Goal: Task Accomplishment & Management: Complete application form

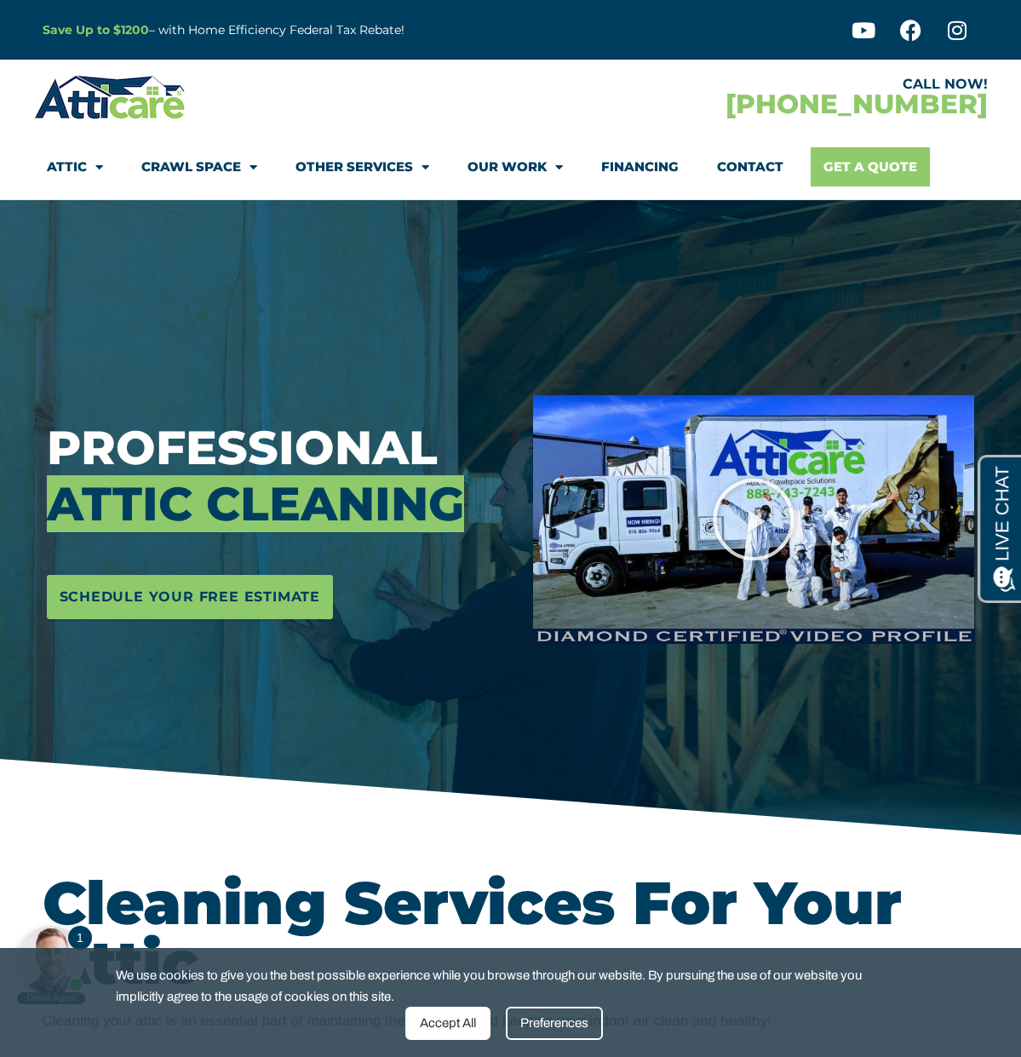
click at [914, 179] on link "Get A Quote" at bounding box center [870, 166] width 119 height 39
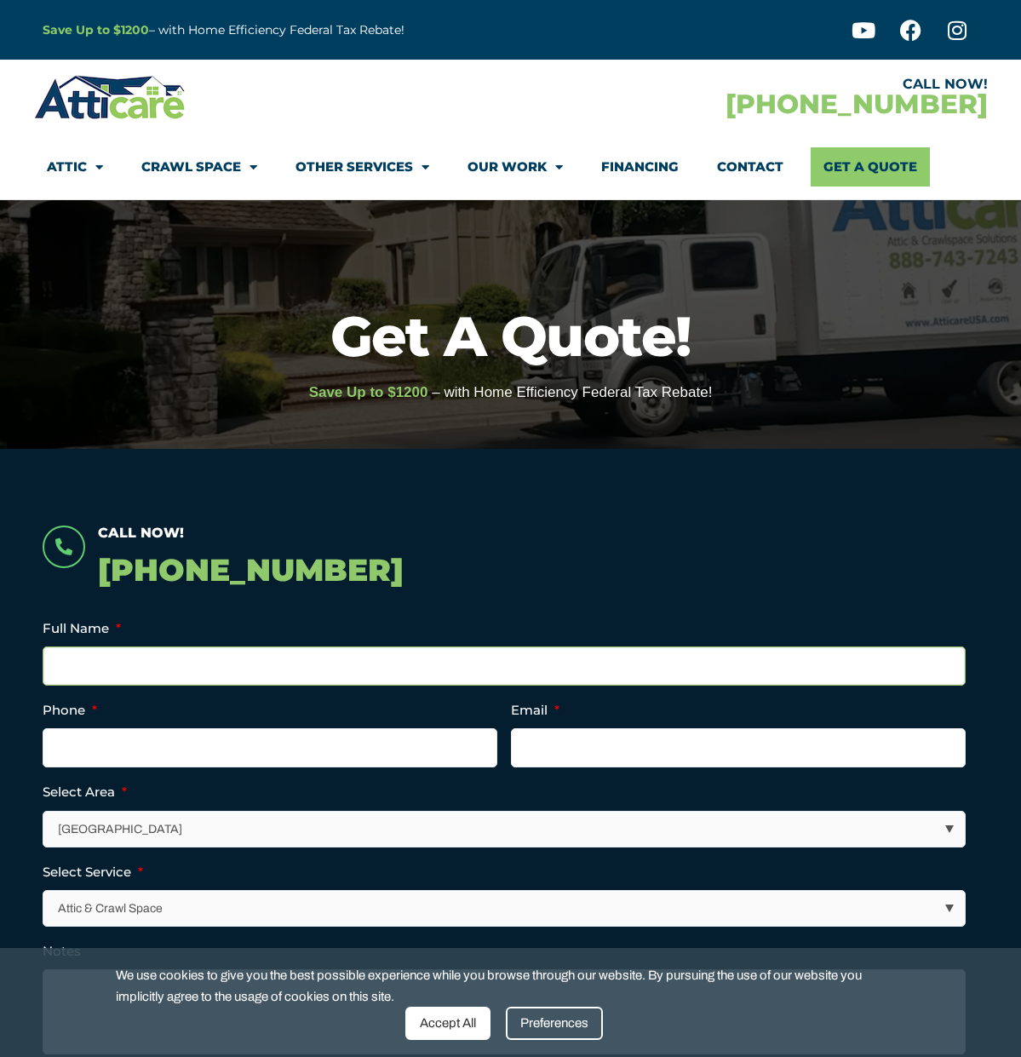
click at [169, 648] on input "Full Name *" at bounding box center [504, 666] width 923 height 39
type input "Lisa Shaughnessy"
type input "(310) 351-1448"
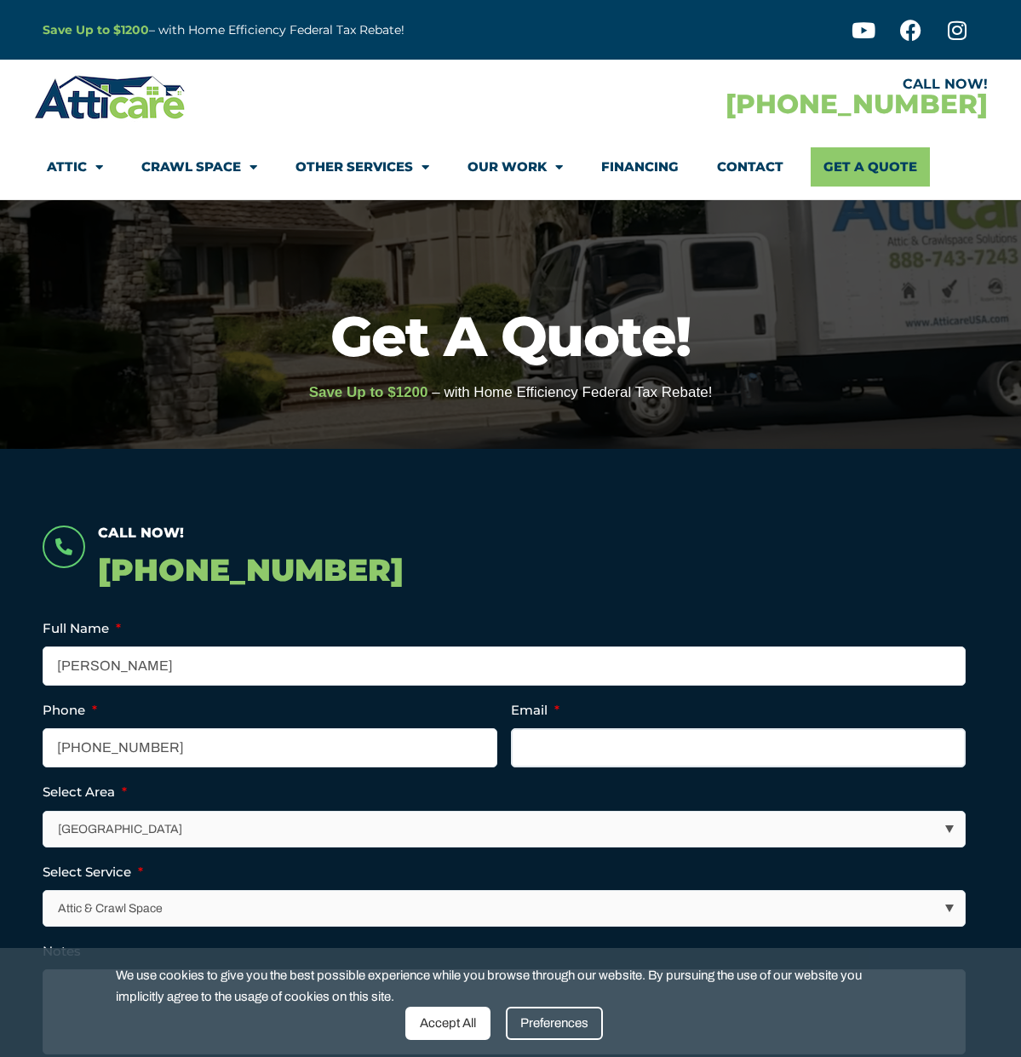
click at [641, 745] on input "Email *" at bounding box center [738, 747] width 455 height 39
type input "lisa.shaughnessy@me.com"
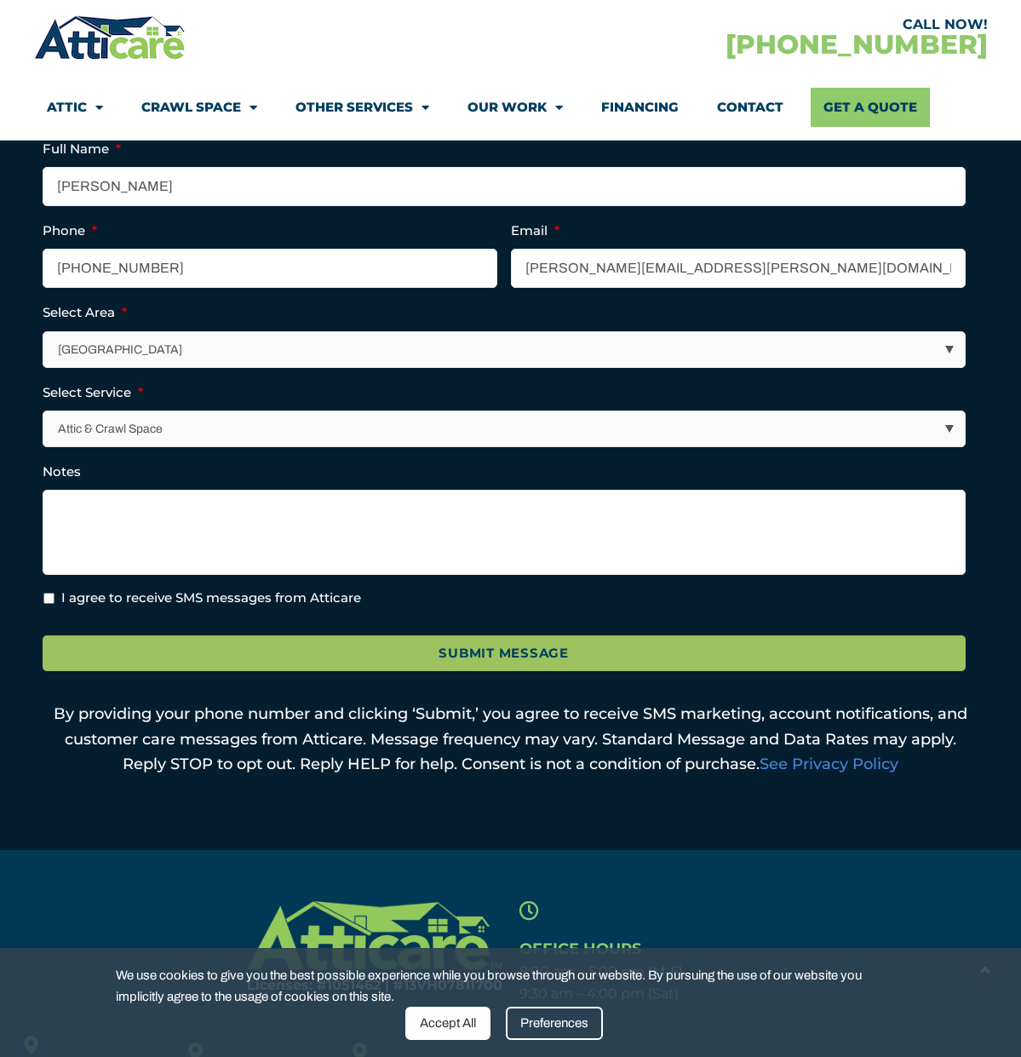
scroll to position [615, 0]
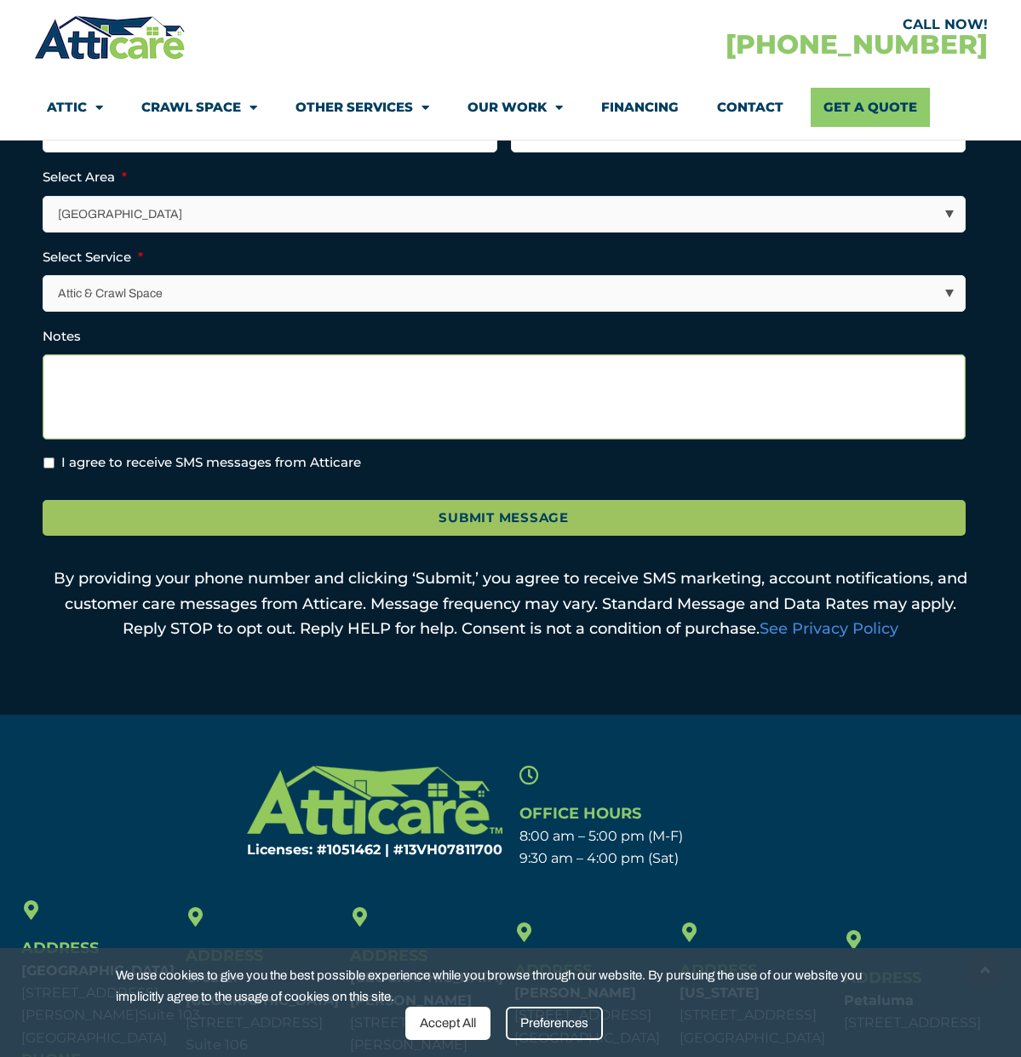
click at [88, 395] on textarea "Notes" at bounding box center [504, 396] width 923 height 85
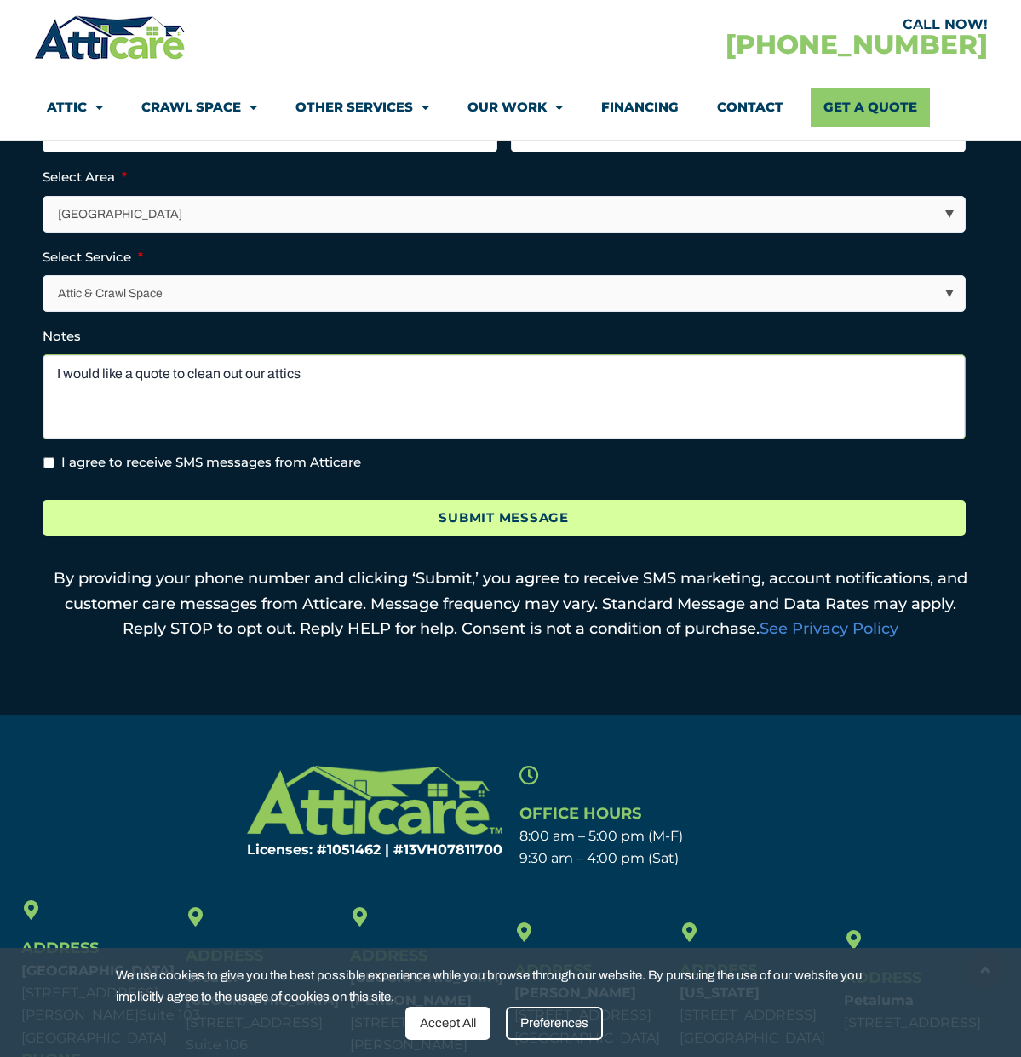
type textarea "I would like a quote to clean out our attics"
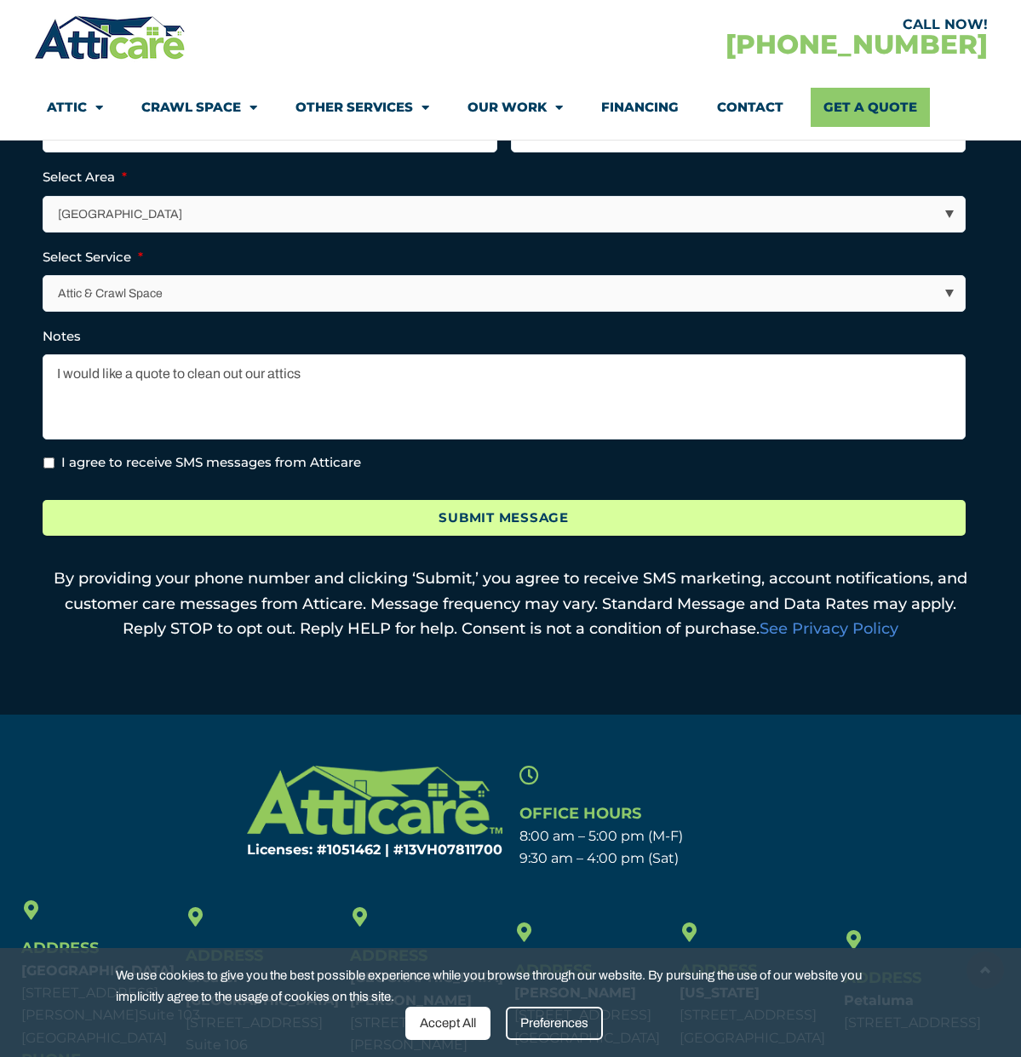
click at [376, 507] on input "Submit Message" at bounding box center [504, 518] width 923 height 37
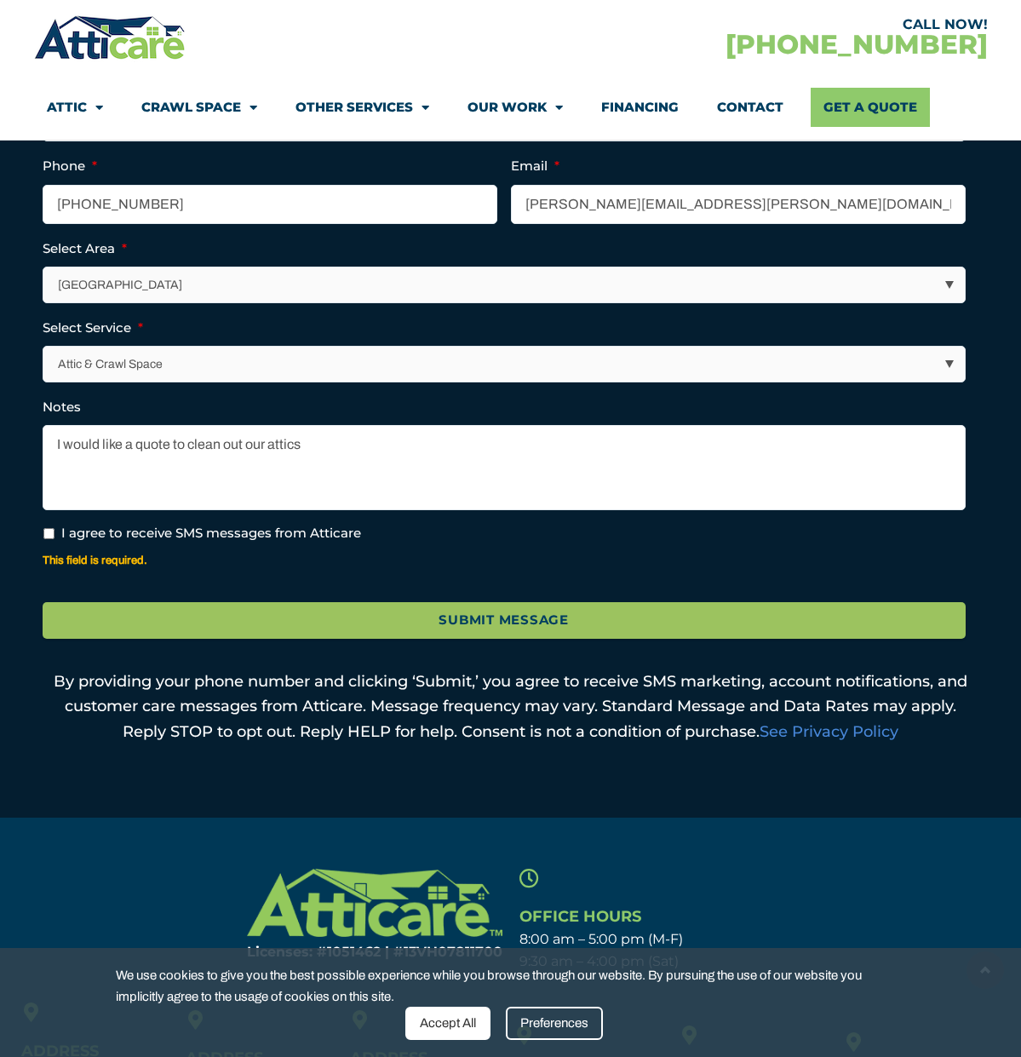
scroll to position [0, 0]
click at [45, 532] on input "I agree to receive SMS messages from Atticare" at bounding box center [48, 533] width 11 height 11
checkbox input "true"
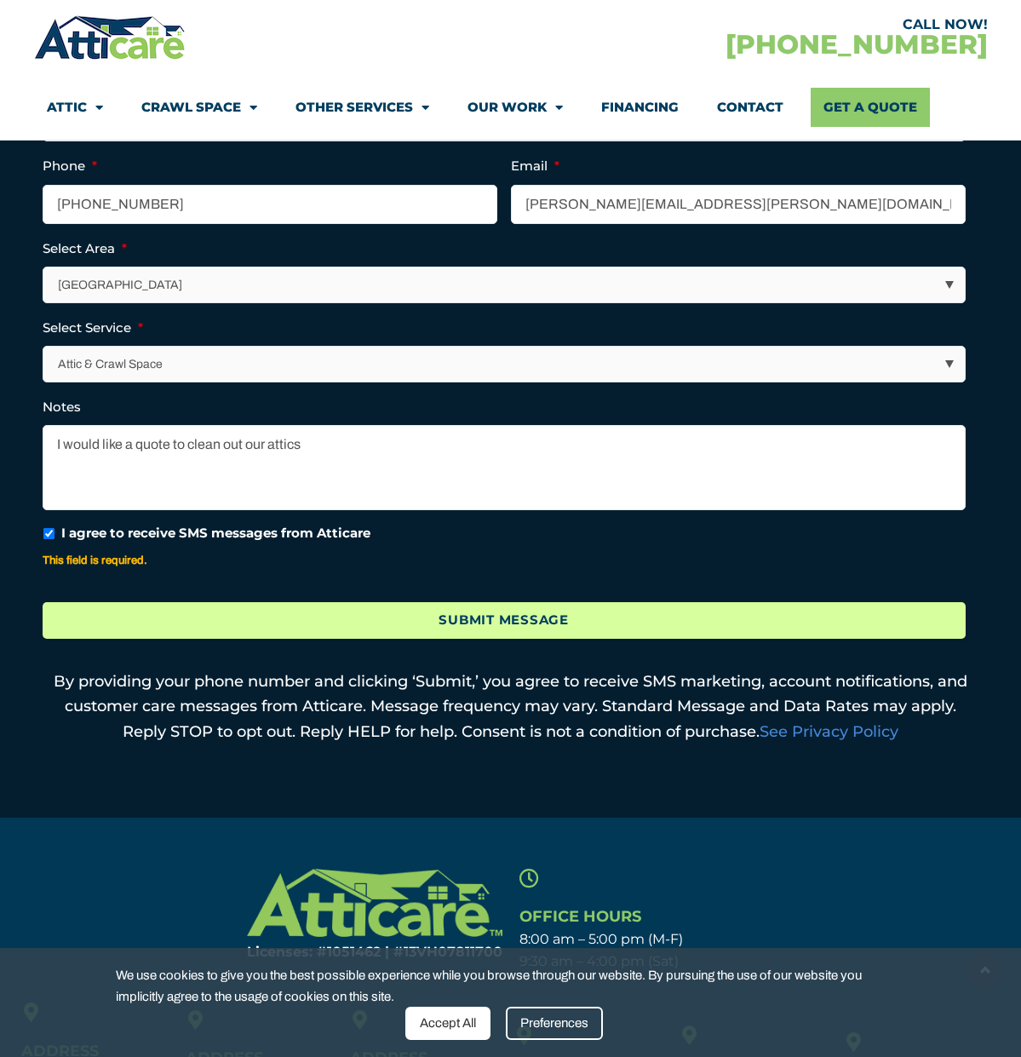
click at [582, 628] on input "Submit Message" at bounding box center [504, 620] width 923 height 37
